Goal: Task Accomplishment & Management: Complete application form

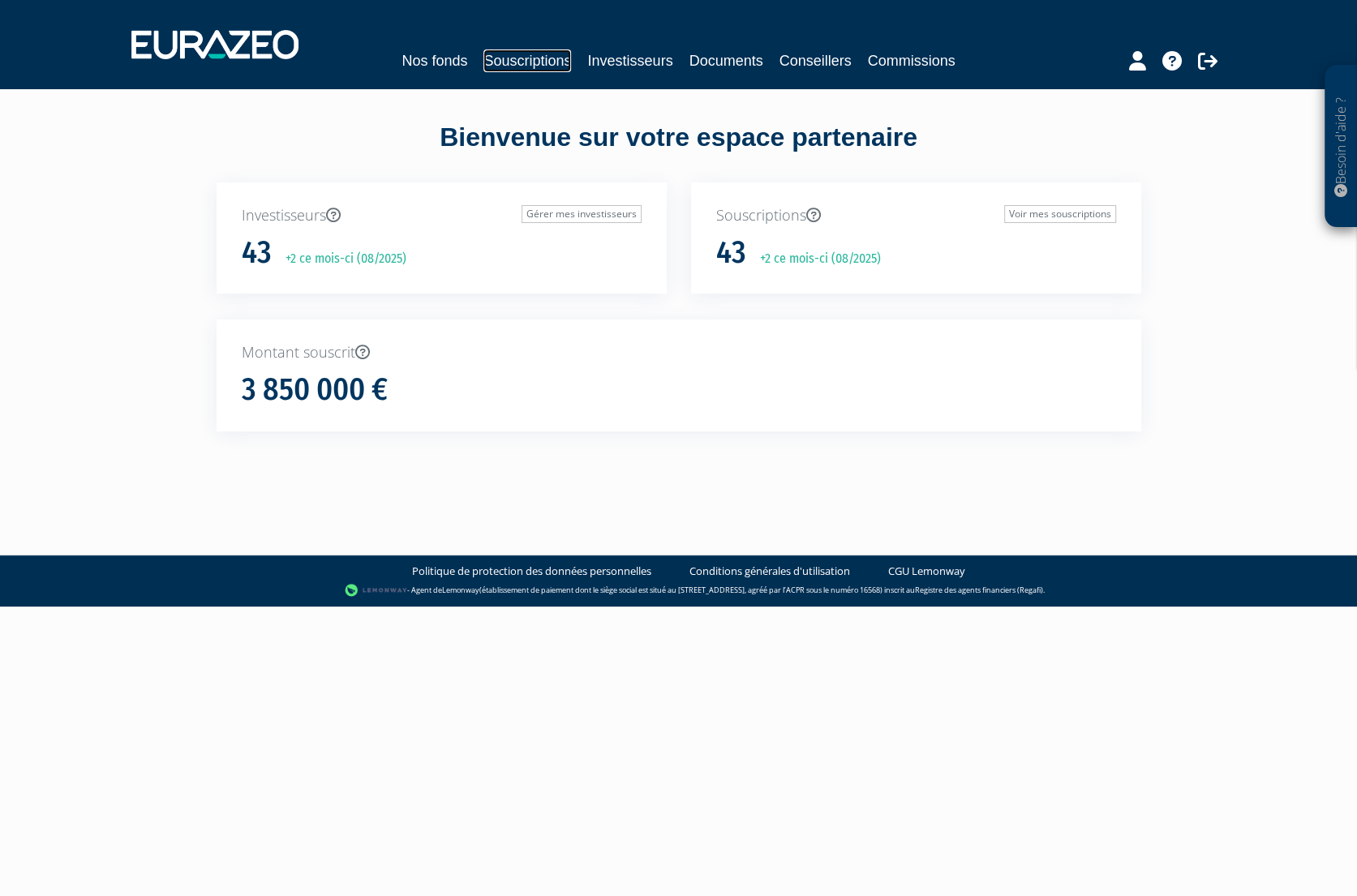
click at [524, 64] on link "Souscriptions" at bounding box center [527, 61] width 88 height 22
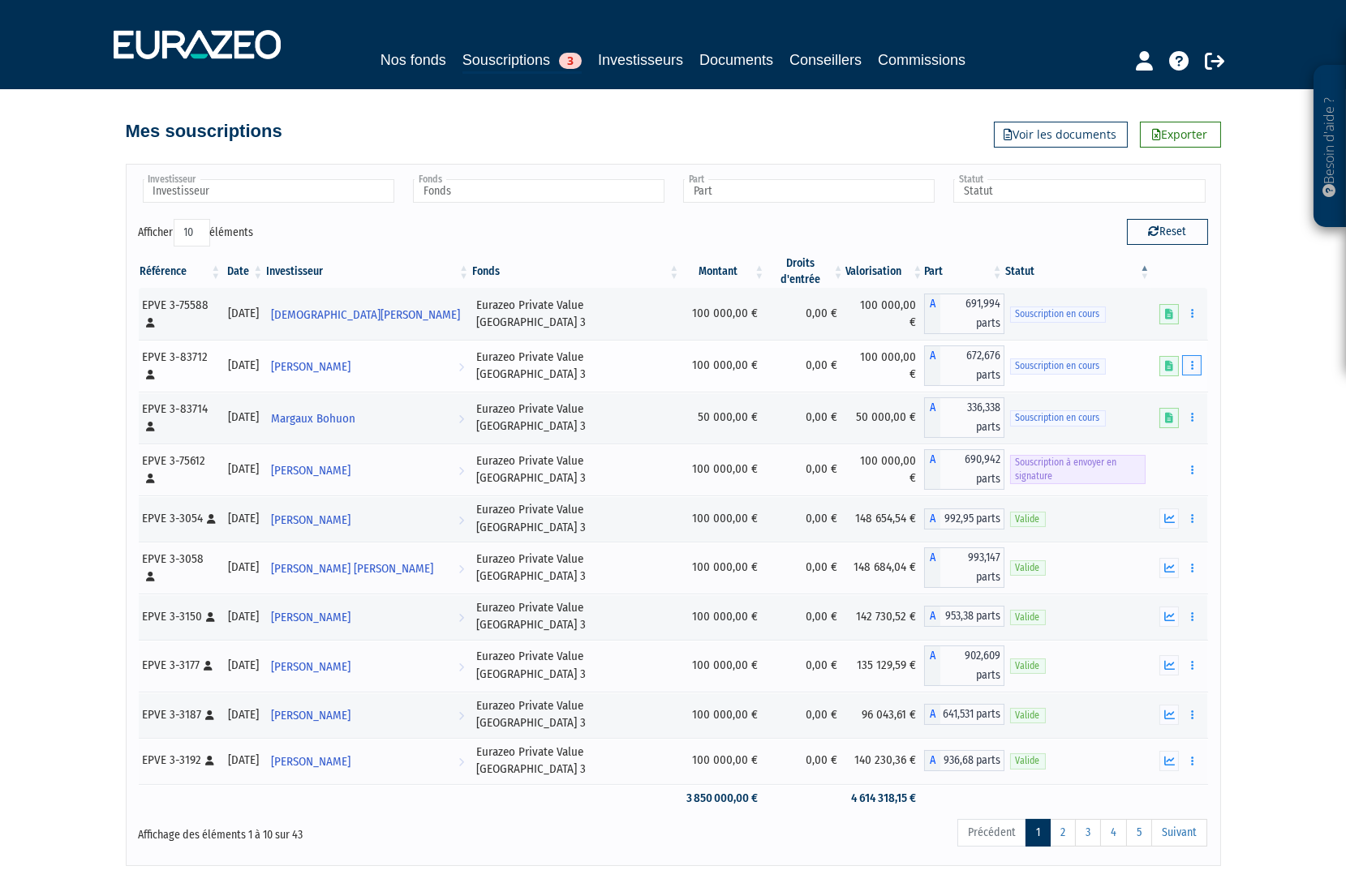
click at [1193, 360] on icon "button" at bounding box center [1192, 364] width 3 height 10
click at [1153, 413] on link "Compléter" at bounding box center [1143, 425] width 106 height 27
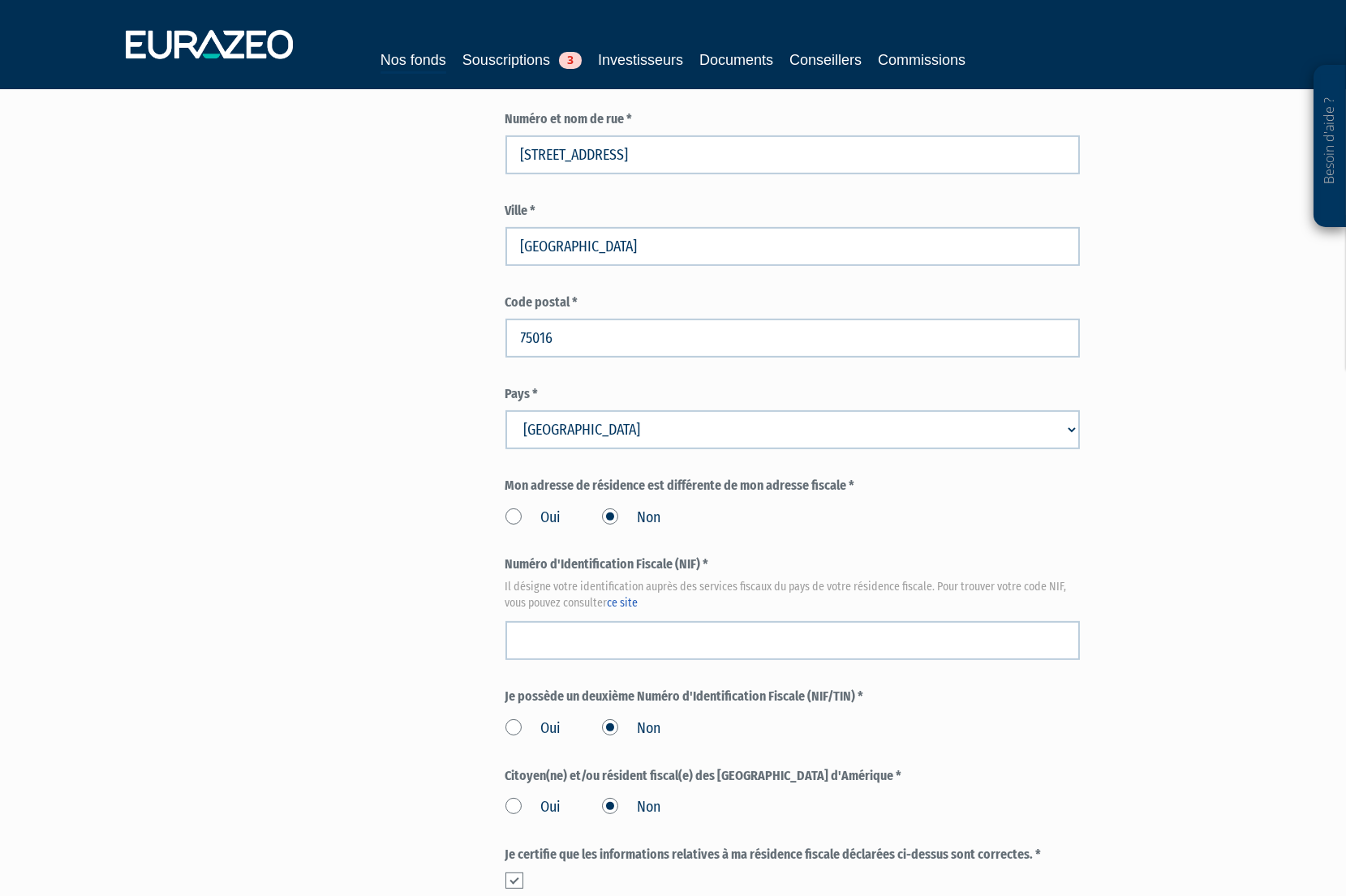
scroll to position [1709, 0]
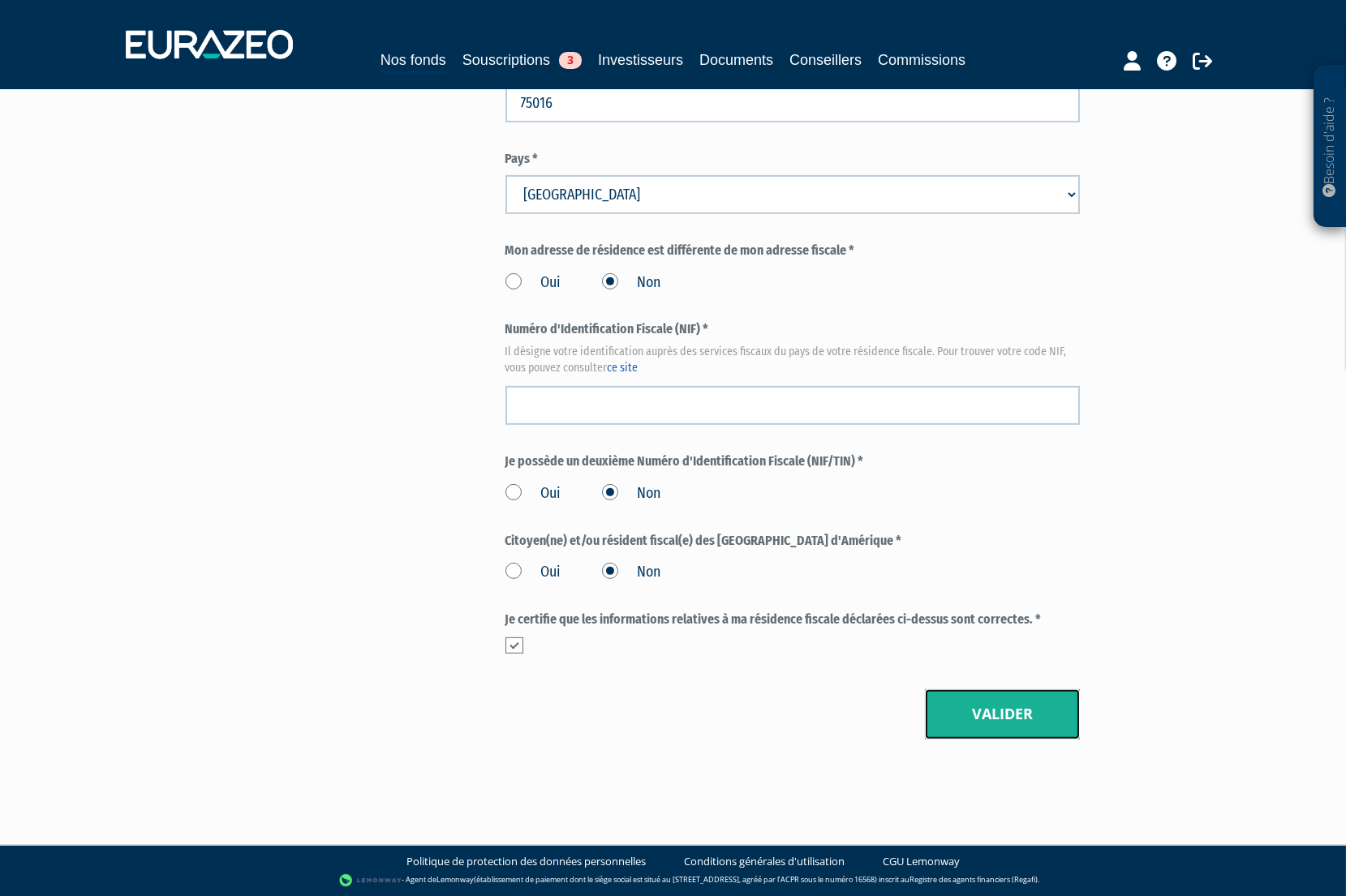
click at [981, 715] on button "Valider" at bounding box center [1002, 715] width 155 height 50
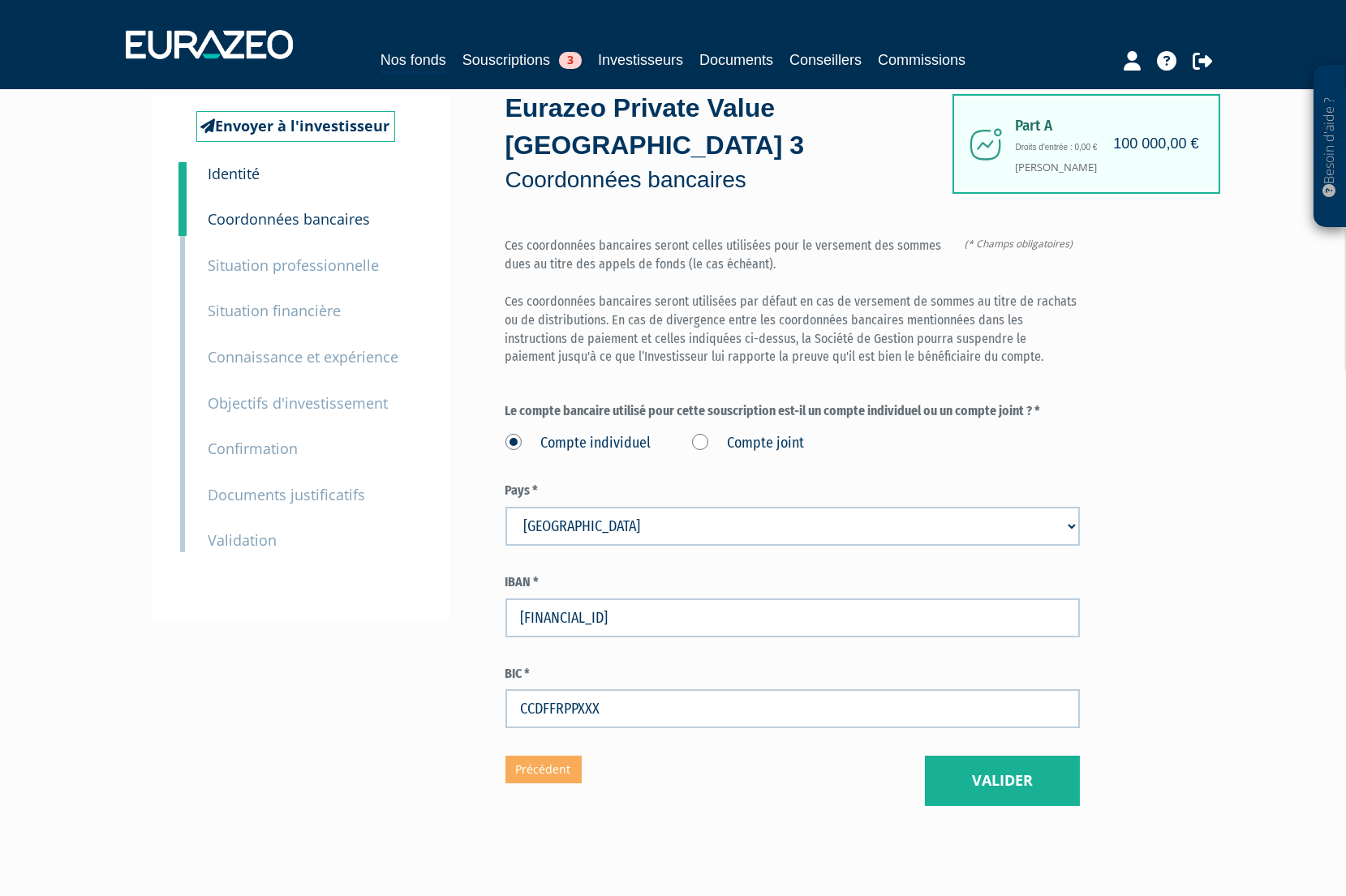
scroll to position [103, 0]
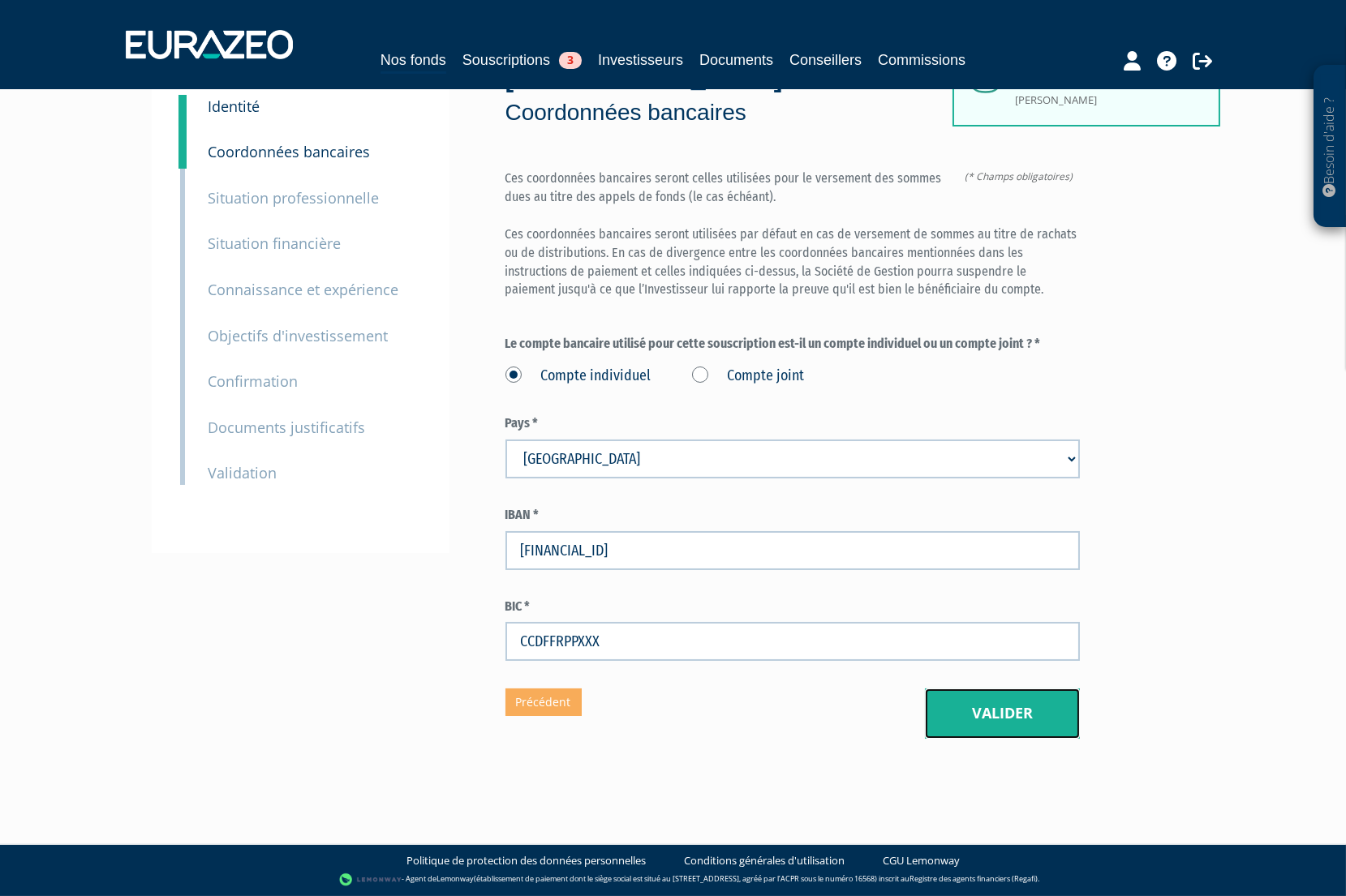
click at [965, 718] on button "Valider" at bounding box center [1002, 714] width 155 height 50
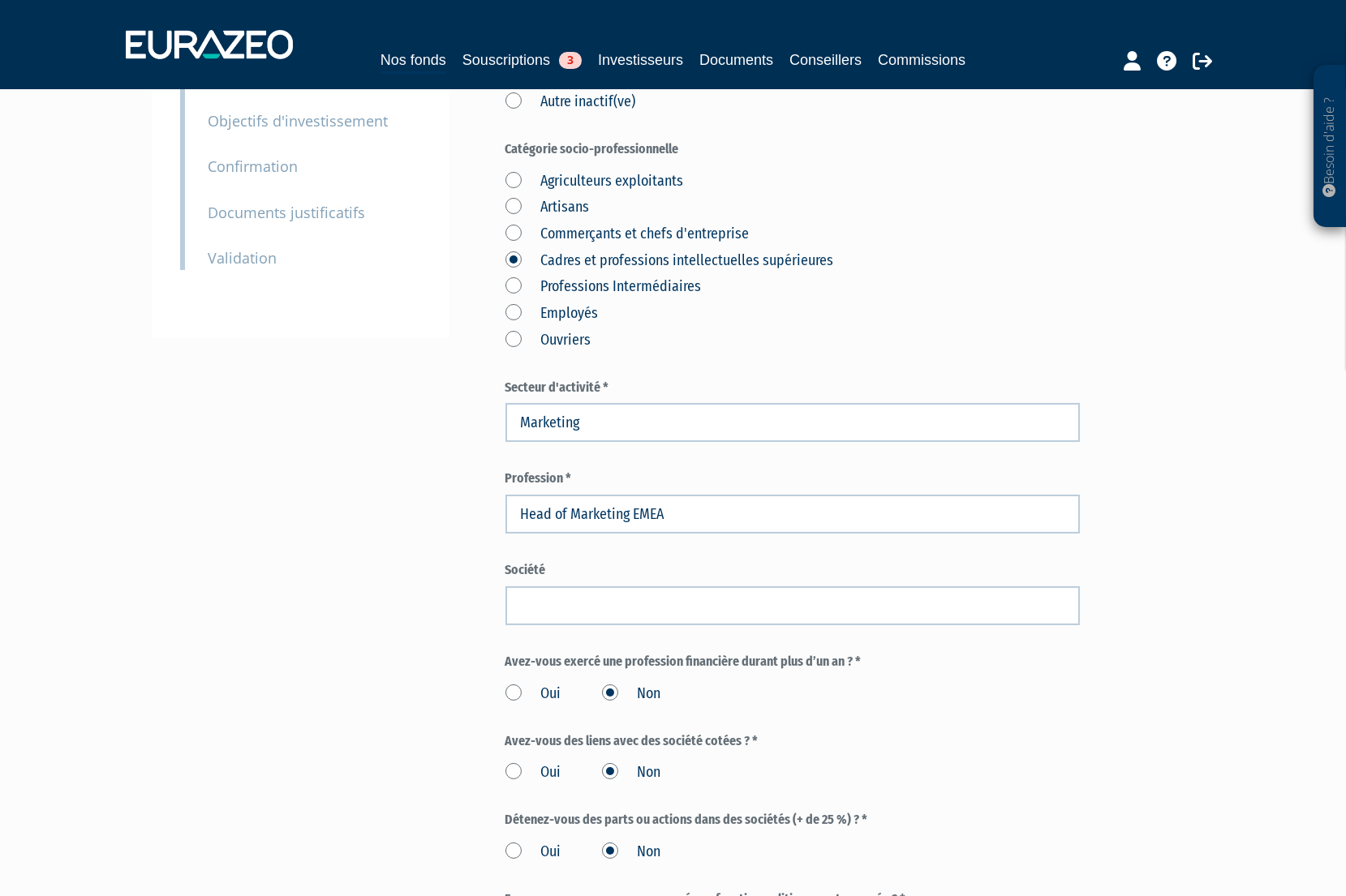
scroll to position [368, 0]
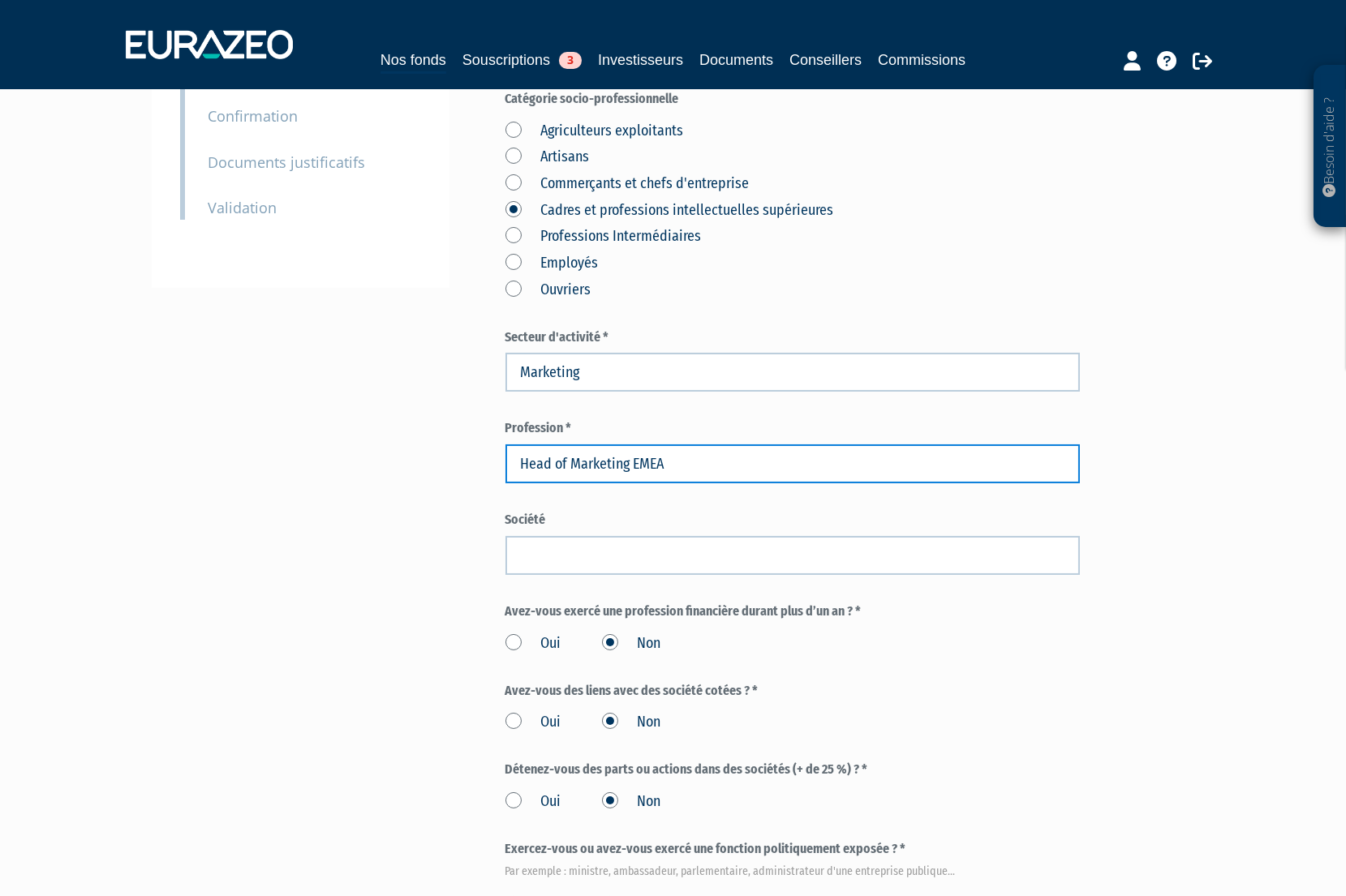
drag, startPoint x: 690, startPoint y: 464, endPoint x: 314, endPoint y: 457, distance: 376.1
click at [314, 457] on div "Envoyer à l'investisseur 1 Identité 2 Coordonnées bancaires 3 Situation profess…" at bounding box center [673, 426] width 1019 height 1329
